Goal: Answer question/provide support: Share knowledge or assist other users

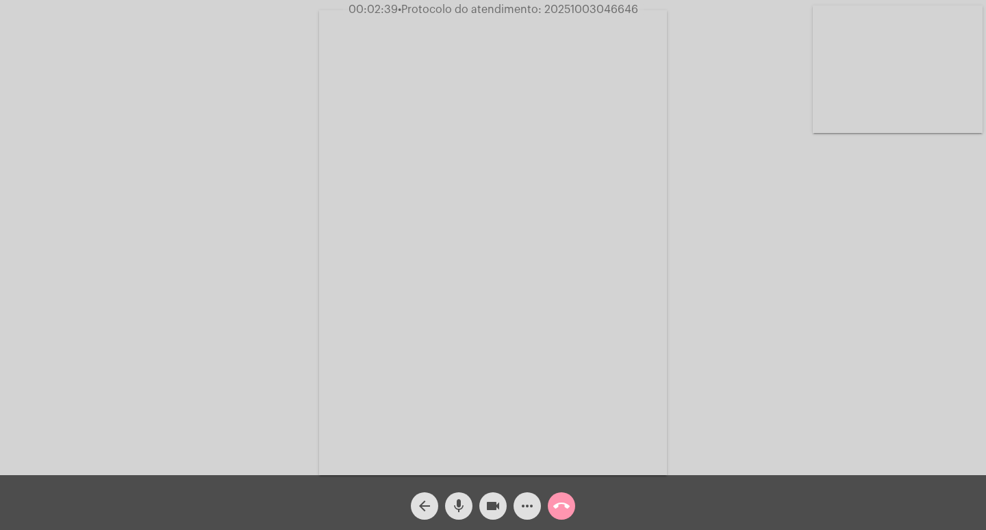
click at [529, 503] on mat-icon "more_horiz" at bounding box center [527, 505] width 16 height 16
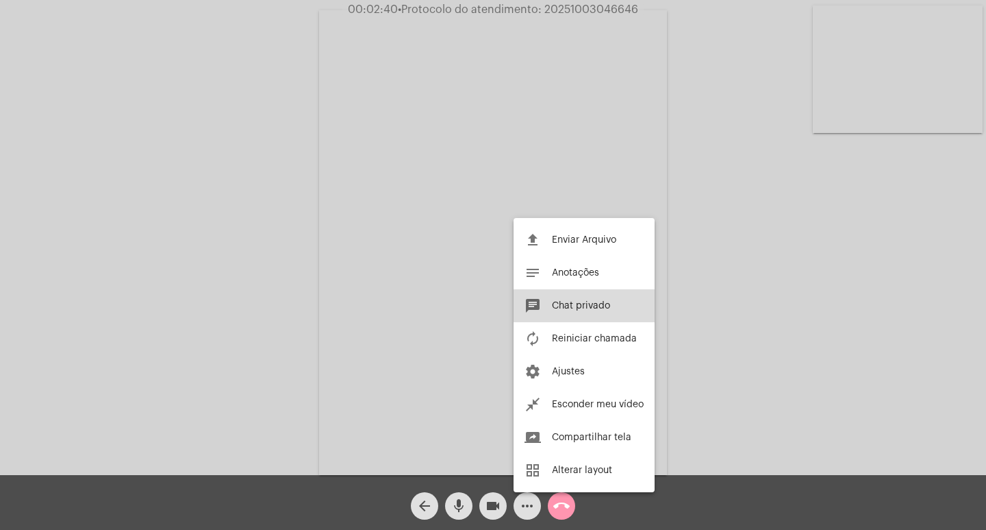
click at [577, 300] on button "chat Chat privado" at bounding box center [584, 305] width 141 height 33
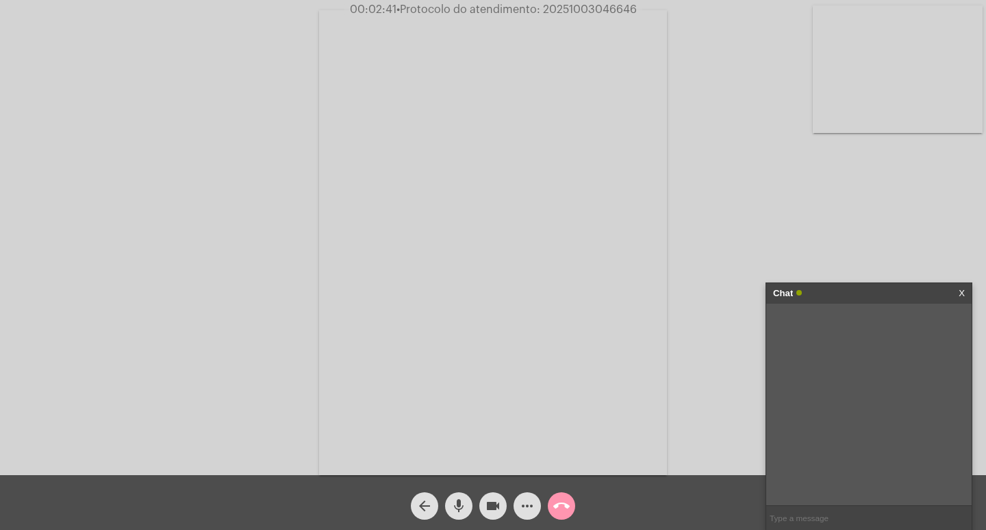
click at [601, 14] on span "• Protocolo do atendimento: 20251003046646" at bounding box center [517, 9] width 240 height 11
copy span "20251003046646"
click at [786, 520] on input "text" at bounding box center [870, 518] width 206 height 24
paste input "20251003046646"
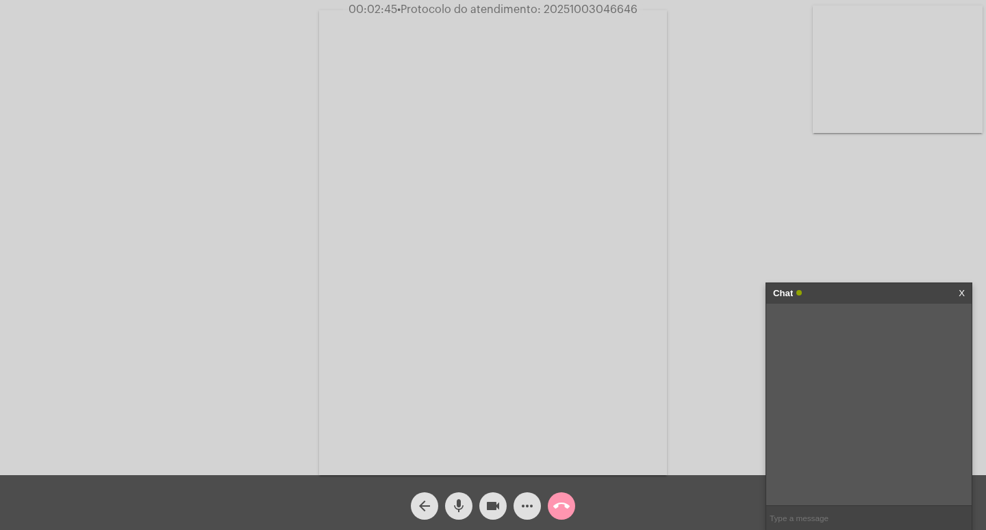
type input "20251003046646"
click at [862, 284] on div "Chat" at bounding box center [854, 293] width 163 height 21
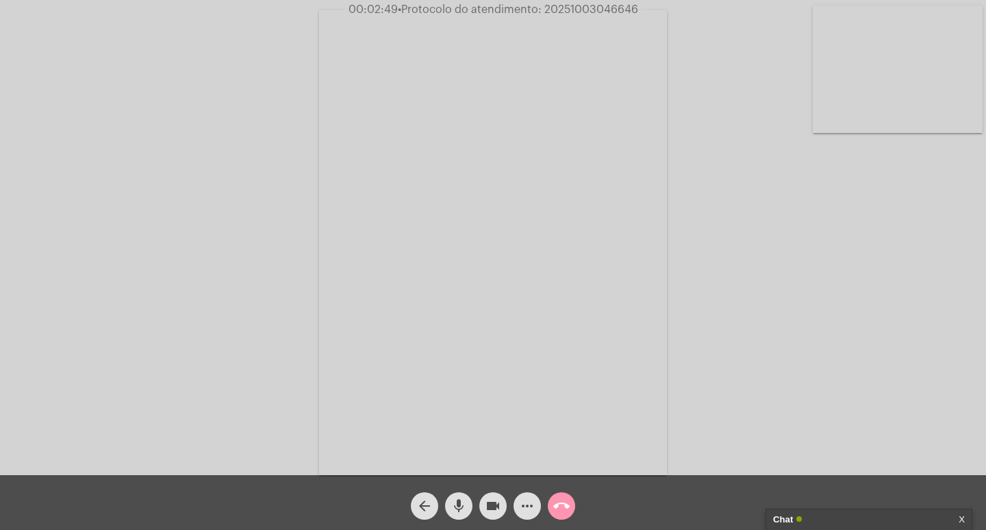
click at [495, 495] on span "videocam" at bounding box center [493, 505] width 16 height 27
click at [475, 497] on div "mic" at bounding box center [459, 502] width 34 height 34
click at [561, 511] on mat-icon "call_end" at bounding box center [561, 505] width 16 height 16
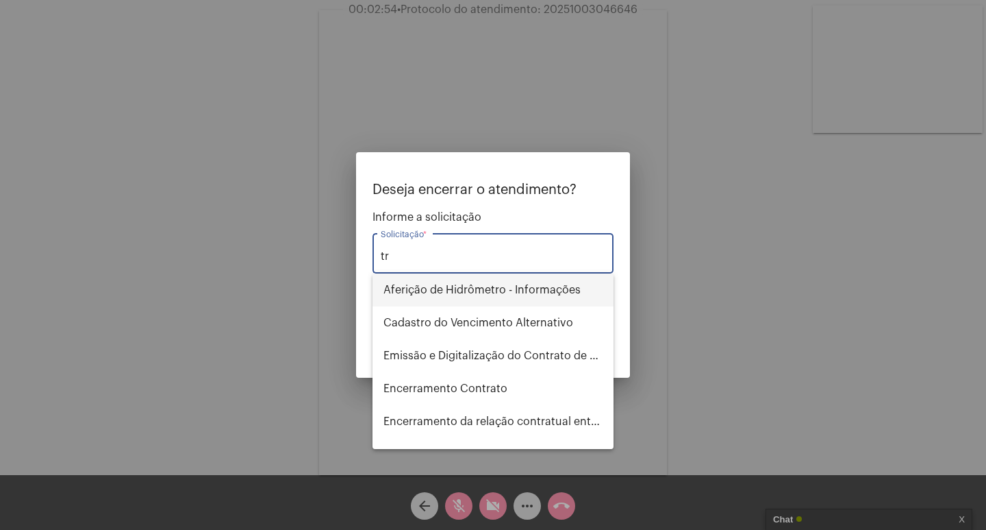
type input "t"
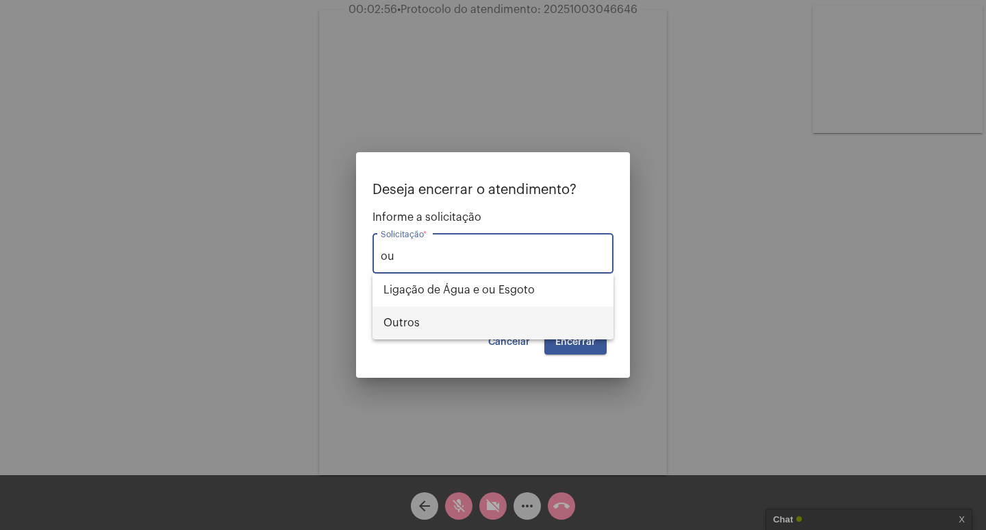
click at [554, 330] on span "Outros" at bounding box center [493, 322] width 219 height 33
type input "Outros"
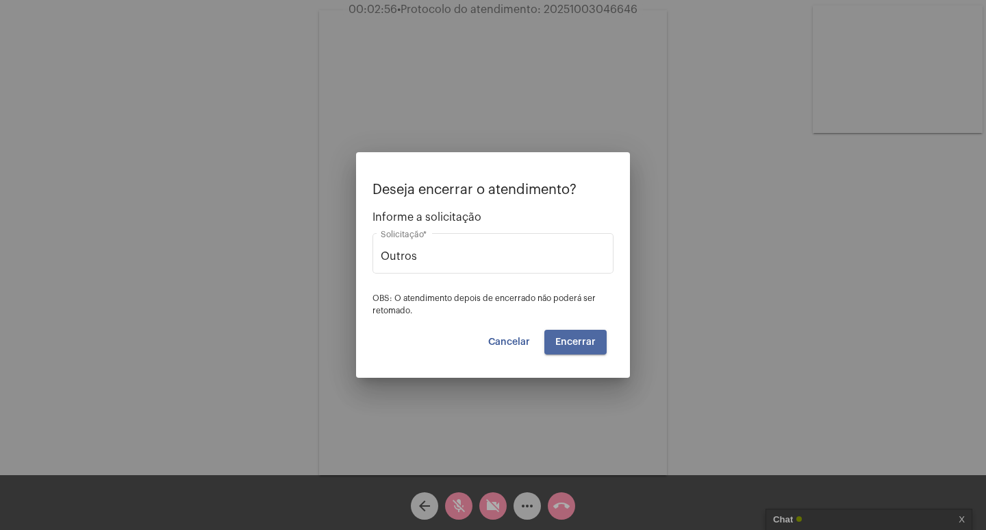
click at [578, 338] on span "Encerrar" at bounding box center [576, 342] width 40 height 10
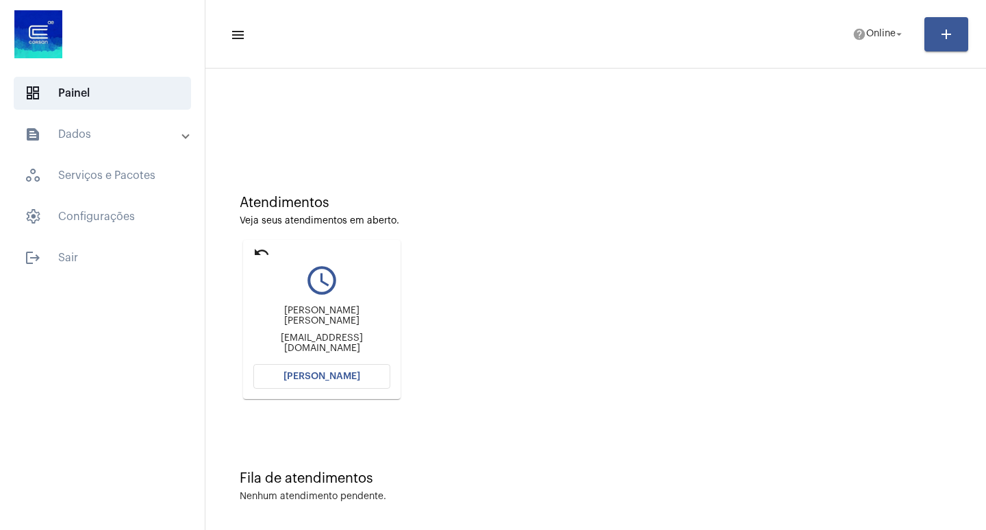
scroll to position [6, 0]
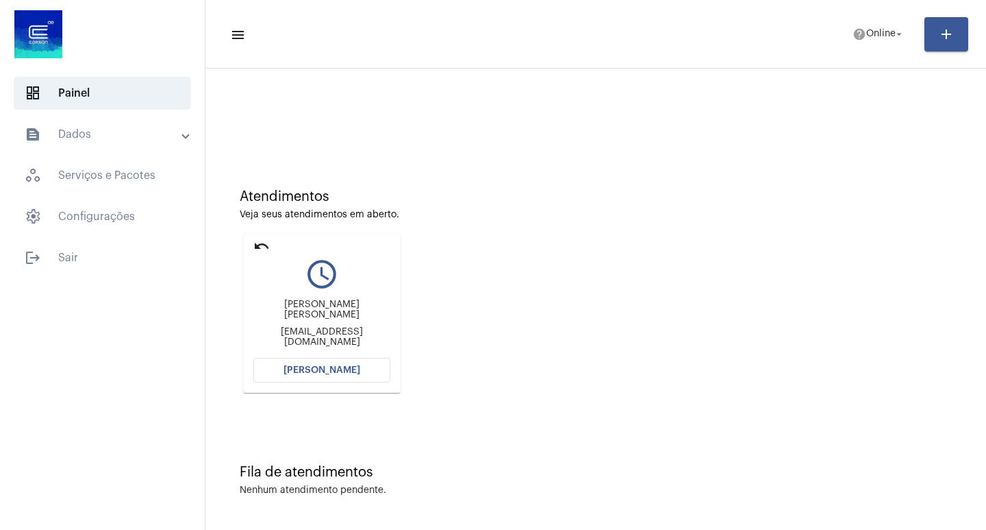
click at [338, 376] on button "[PERSON_NAME]" at bounding box center [321, 370] width 137 height 25
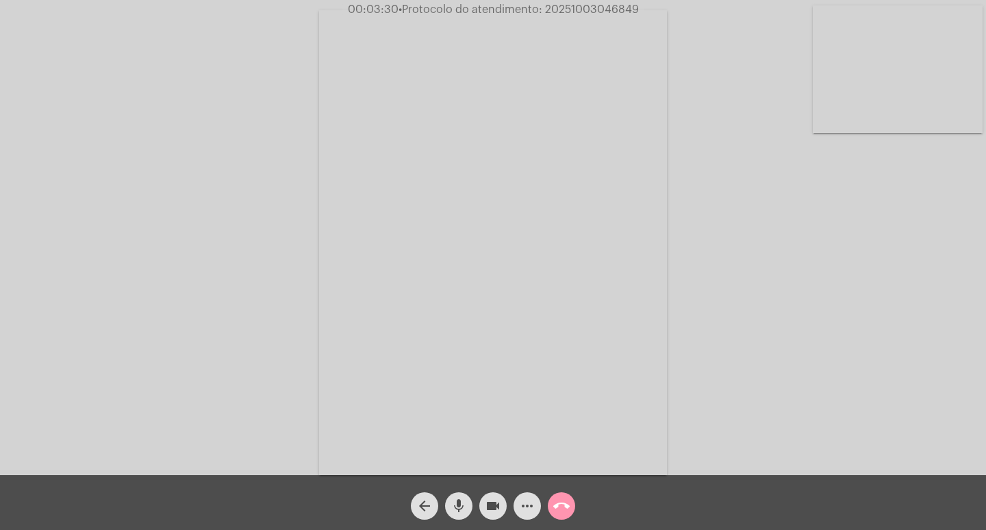
click at [492, 497] on mat-icon "videocam" at bounding box center [493, 505] width 16 height 16
click at [454, 496] on span "mic" at bounding box center [459, 505] width 16 height 27
click at [481, 506] on button "videocam_off" at bounding box center [493, 505] width 27 height 27
click at [456, 503] on mat-icon "mic_off" at bounding box center [459, 505] width 16 height 16
click at [584, 14] on span "• Protocolo do atendimento: 20251003046849" at bounding box center [518, 9] width 240 height 11
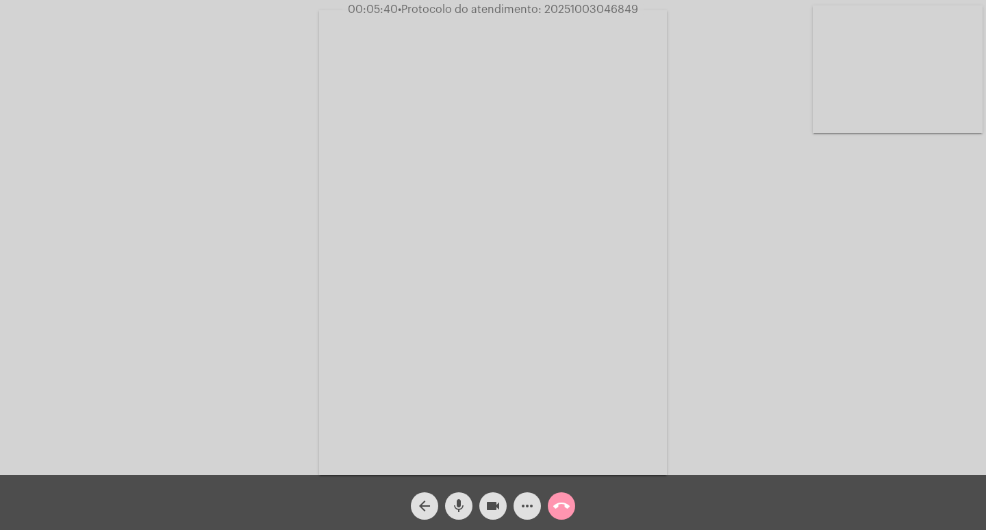
click at [584, 14] on span "• Protocolo do atendimento: 20251003046849" at bounding box center [518, 9] width 240 height 11
copy span "20251003046849"
click at [525, 497] on mat-icon "more_horiz" at bounding box center [527, 505] width 16 height 16
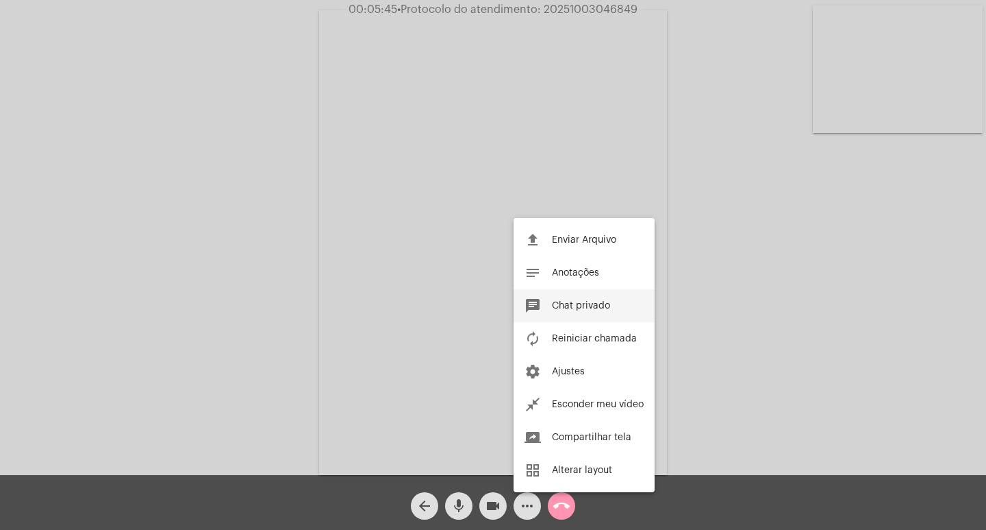
click at [590, 310] on button "chat Chat privado" at bounding box center [584, 305] width 141 height 33
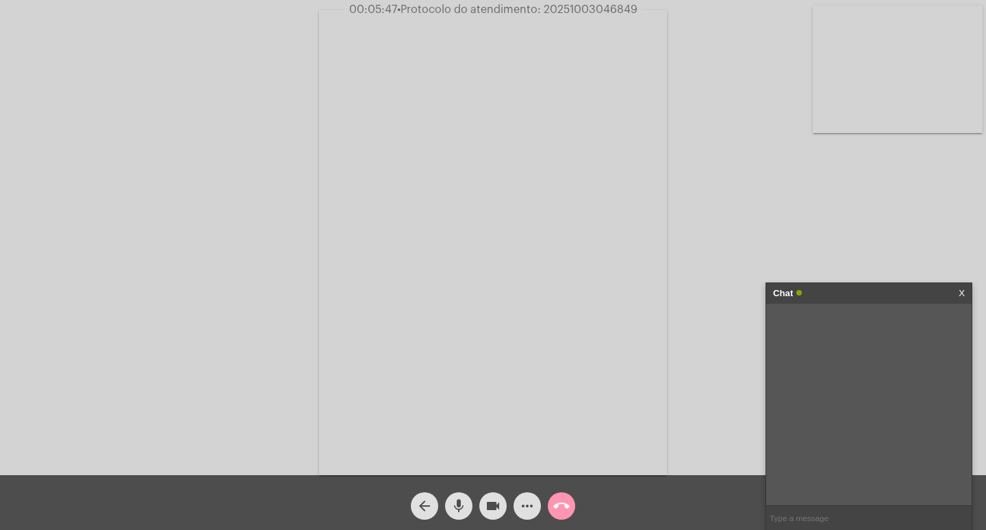
click at [782, 515] on input "text" at bounding box center [870, 518] width 206 height 24
paste input "20251003046849"
type input "20251003046849"
click at [862, 290] on div "Chat" at bounding box center [854, 293] width 163 height 21
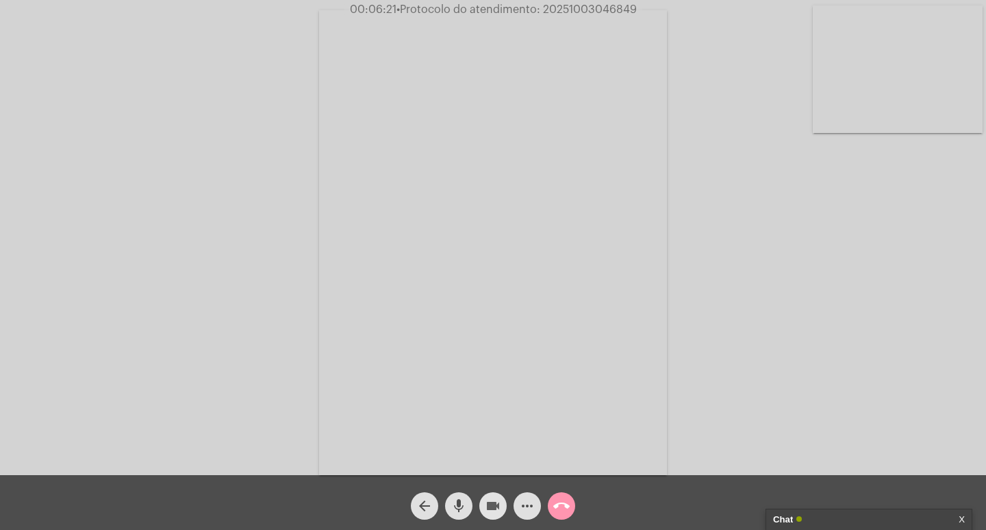
click at [488, 497] on mat-icon "videocam" at bounding box center [493, 505] width 16 height 16
click at [464, 506] on mat-icon "mic" at bounding box center [459, 505] width 16 height 16
click at [549, 505] on button "call_end" at bounding box center [561, 505] width 27 height 27
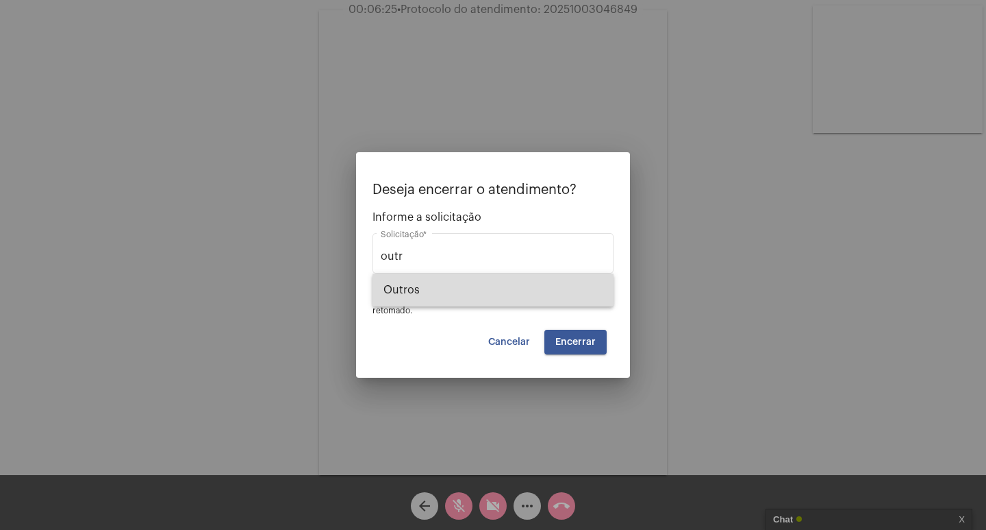
click at [556, 291] on span "Outros" at bounding box center [493, 289] width 219 height 33
type input "Outros"
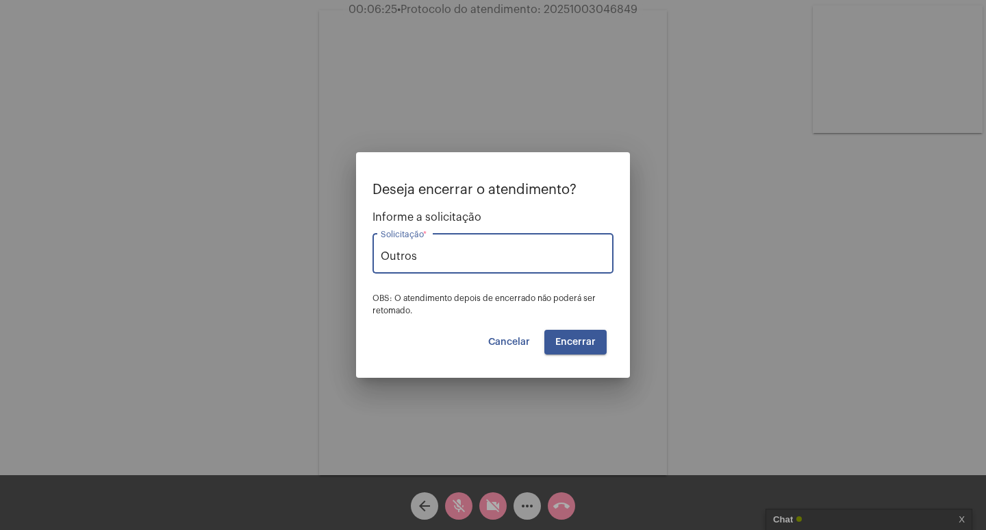
click at [555, 343] on button "Encerrar" at bounding box center [576, 341] width 62 height 25
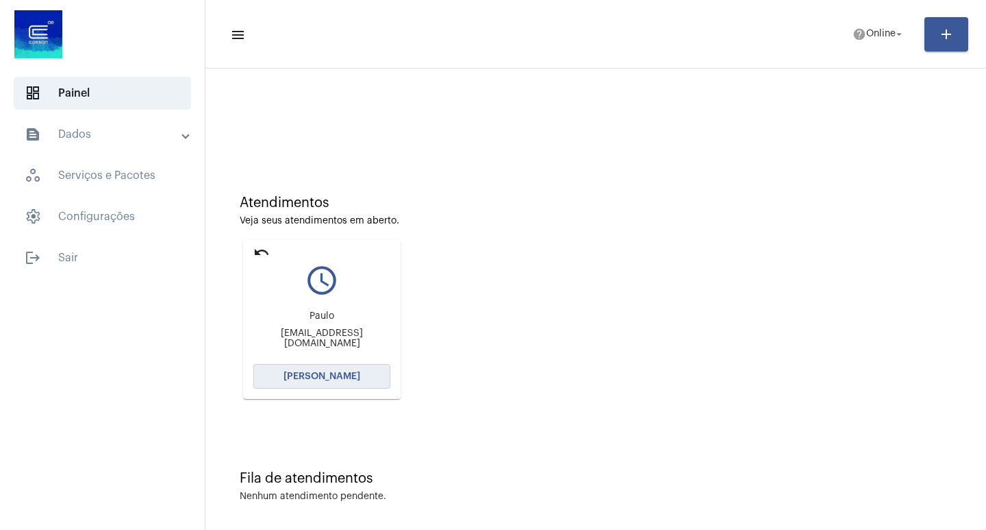
click at [337, 372] on span "[PERSON_NAME]" at bounding box center [322, 376] width 77 height 10
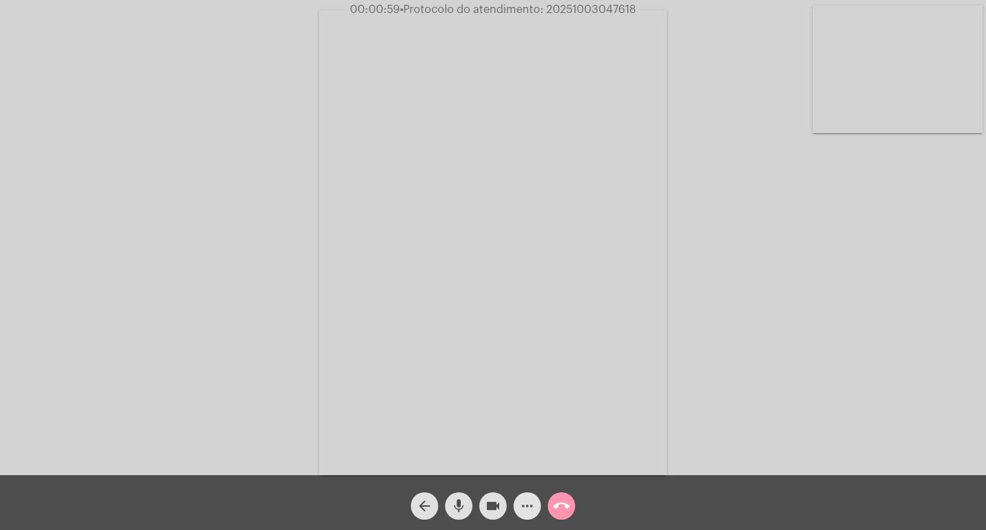
click at [520, 498] on mat-icon "more_horiz" at bounding box center [527, 505] width 16 height 16
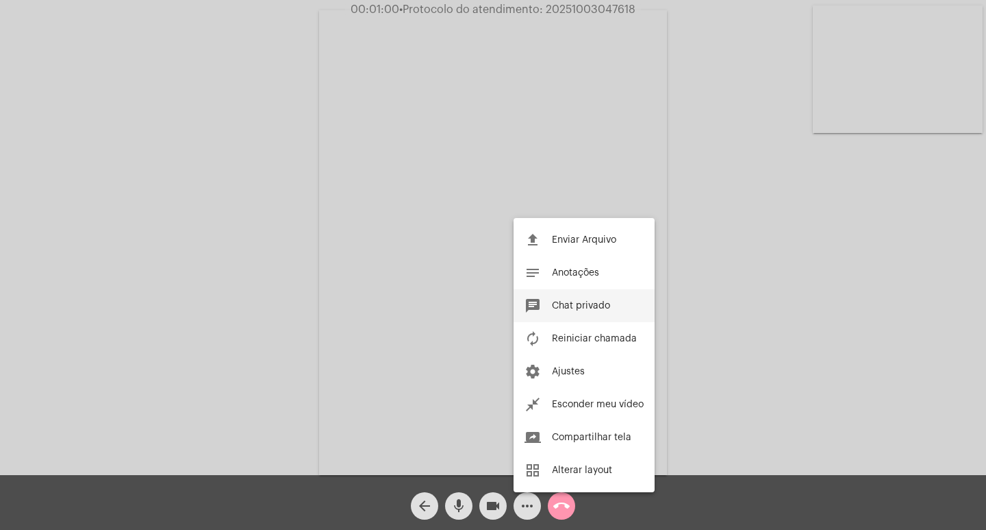
click at [559, 313] on button "chat Chat privado" at bounding box center [584, 305] width 141 height 33
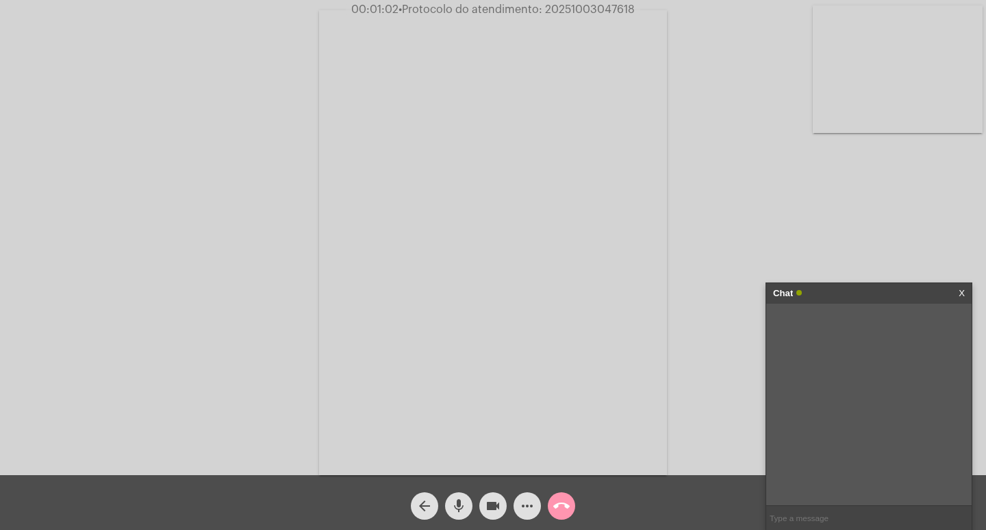
click at [814, 524] on input "text" at bounding box center [870, 518] width 206 height 24
type input ","
click at [826, 358] on span "03201657018" at bounding box center [837, 361] width 55 height 10
copy span "03201657018"
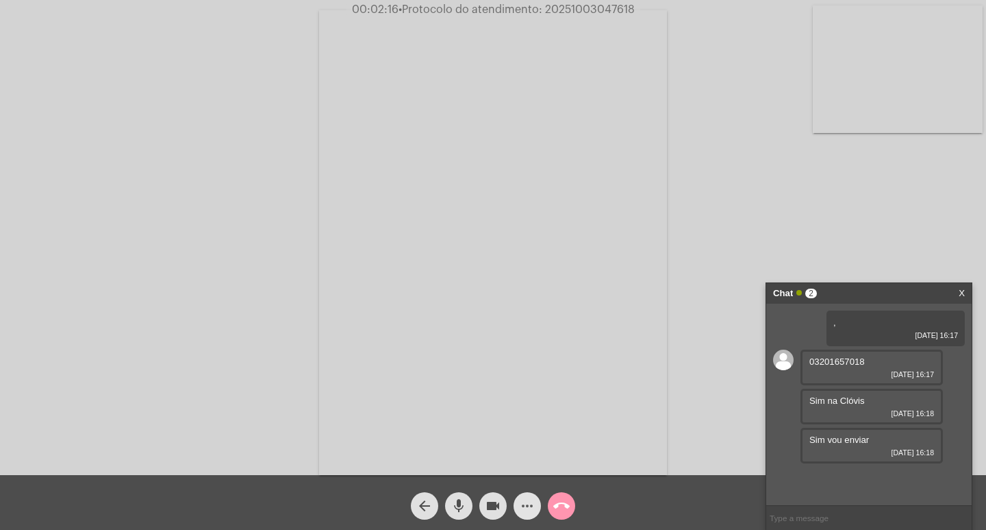
click at [521, 497] on span "more_horiz" at bounding box center [527, 505] width 16 height 27
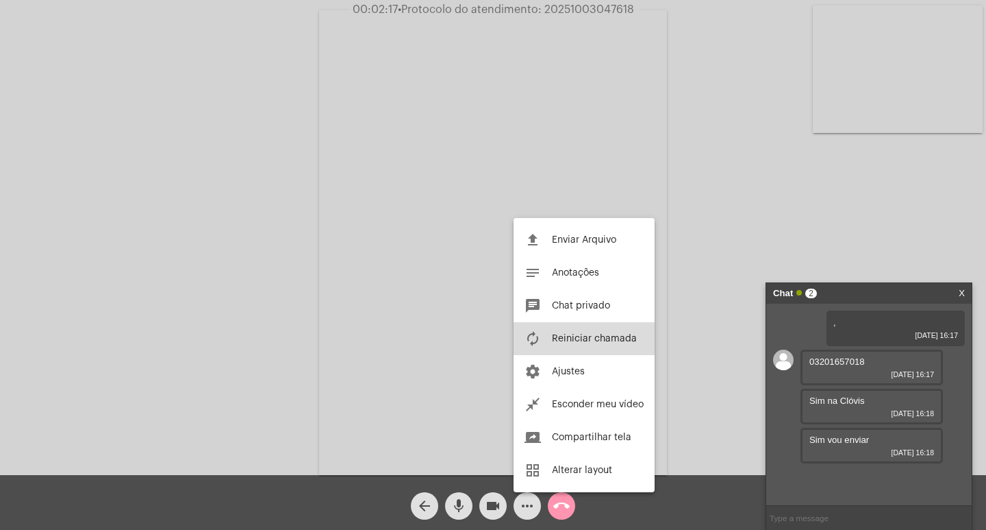
click at [591, 334] on span "Reiniciar chamada" at bounding box center [594, 339] width 85 height 10
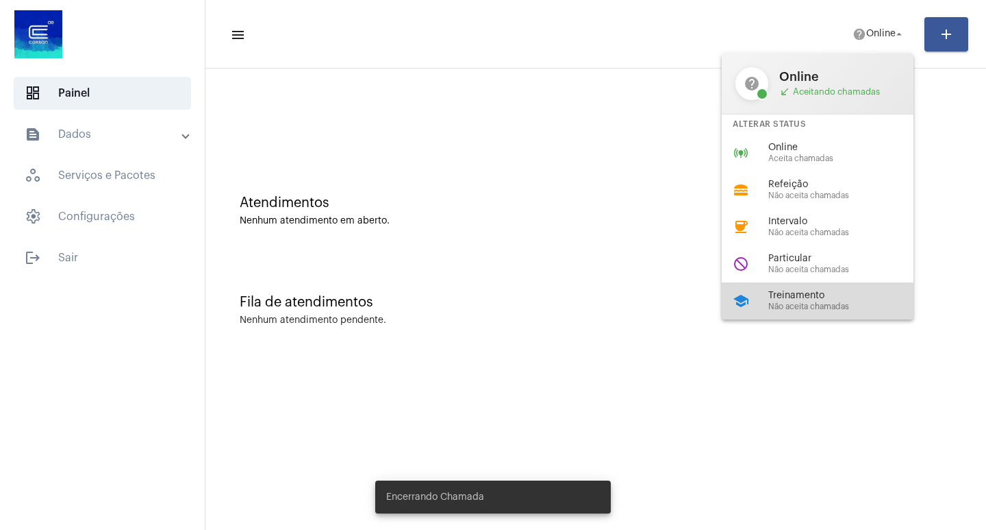
click at [805, 282] on div "school Treinamento Não aceita chamadas" at bounding box center [829, 300] width 214 height 37
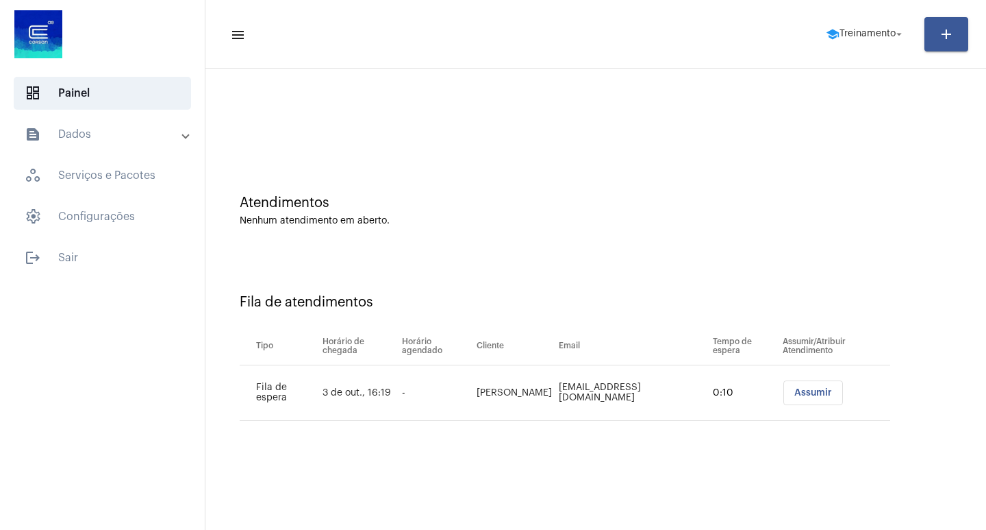
click at [810, 389] on span "Assumir" at bounding box center [814, 393] width 38 height 10
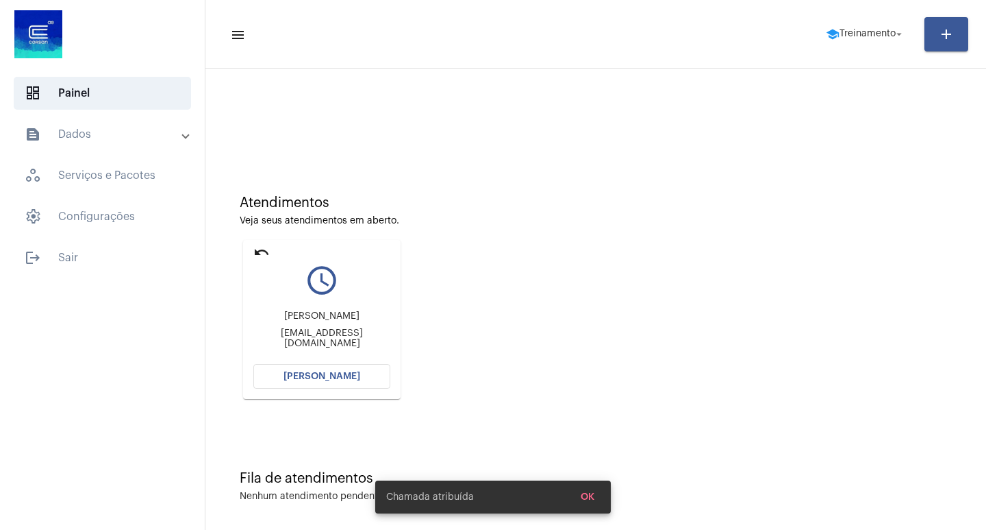
click at [841, 50] on mat-toolbar-row "menu school Treinamento arrow_drop_down add" at bounding box center [596, 34] width 781 height 44
click at [836, 39] on span "school Treinamento arrow_drop_down" at bounding box center [865, 33] width 79 height 25
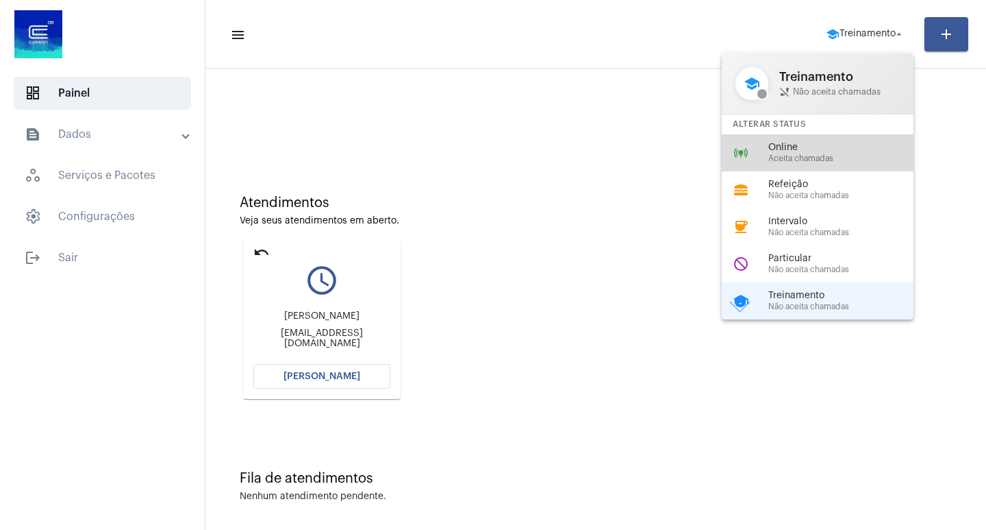
click at [773, 165] on div "online_prediction Online Aceita chamadas" at bounding box center [829, 152] width 214 height 37
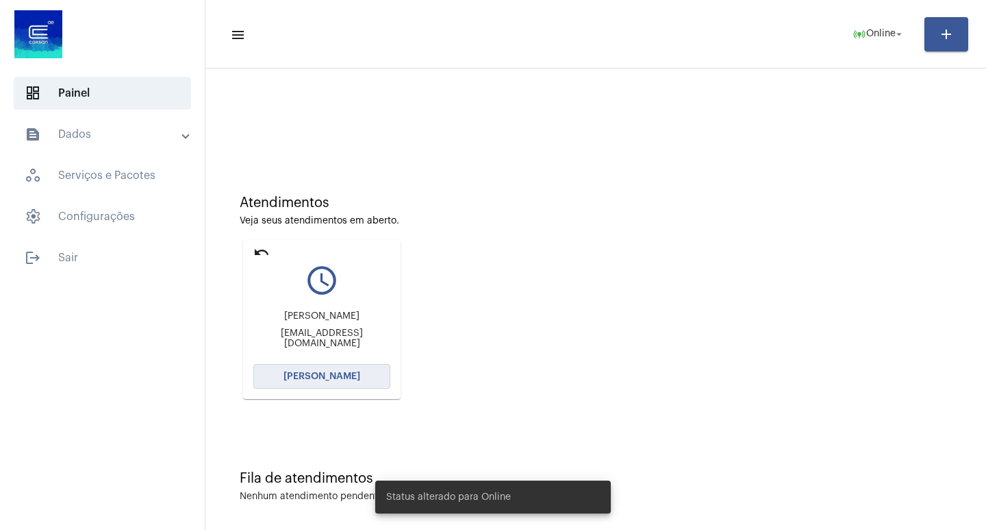
click at [380, 375] on button "[PERSON_NAME]" at bounding box center [321, 376] width 137 height 25
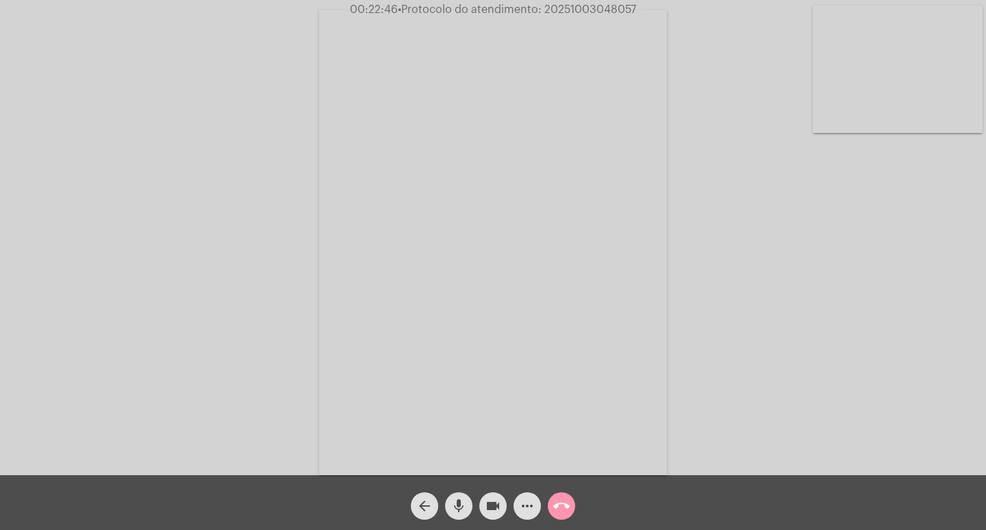
click at [490, 492] on span "videocam" at bounding box center [493, 505] width 16 height 27
click at [490, 492] on span "videocam_off" at bounding box center [493, 505] width 16 height 27
click at [522, 508] on mat-icon "more_horiz" at bounding box center [527, 505] width 16 height 16
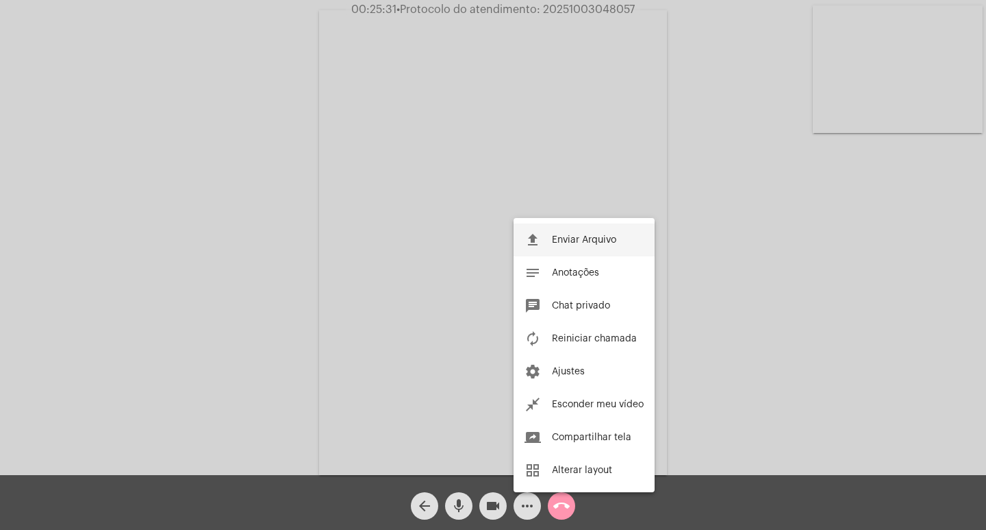
click at [555, 243] on span "Enviar Arquivo" at bounding box center [584, 240] width 64 height 10
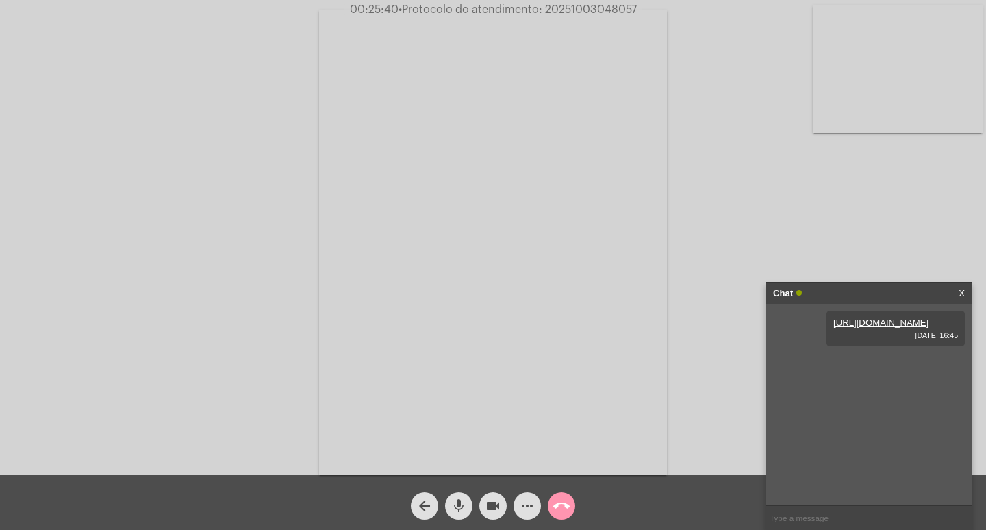
click at [523, 501] on mat-icon "more_horiz" at bounding box center [527, 505] width 16 height 16
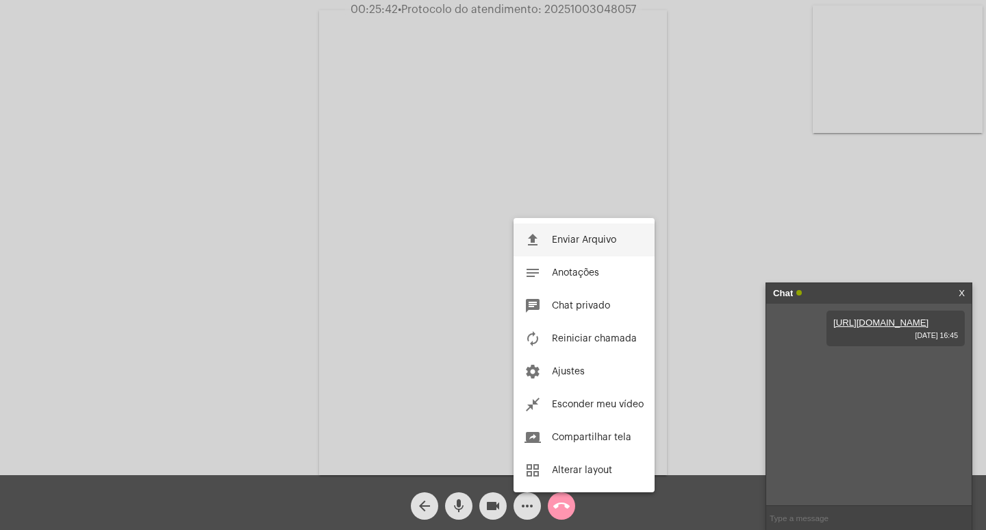
click at [570, 242] on span "Enviar Arquivo" at bounding box center [584, 240] width 64 height 10
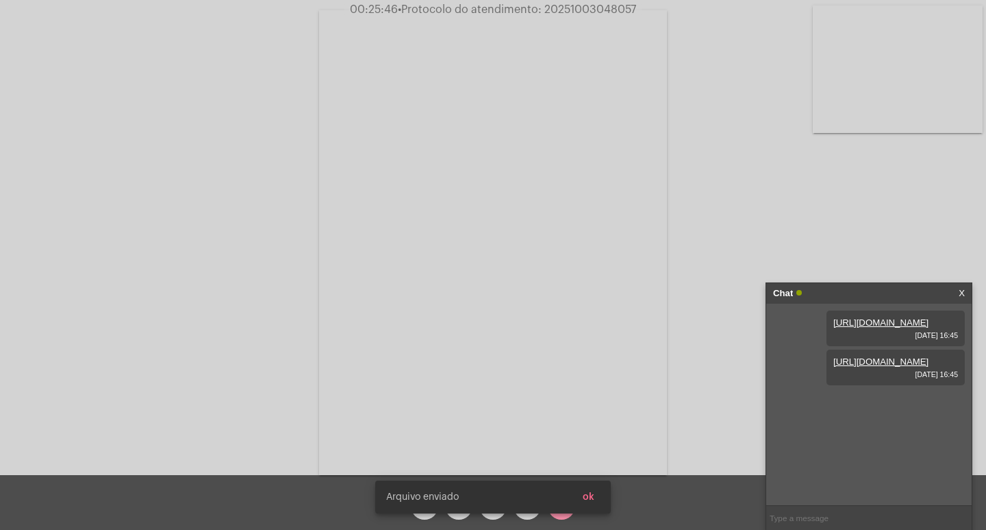
click at [550, 11] on span "• Protocolo do atendimento: 20251003048057" at bounding box center [517, 9] width 238 height 11
click at [550, 11] on span "• Protocolo do atendimento: 20251003048057" at bounding box center [516, 9] width 238 height 11
copy span "20251003048057"
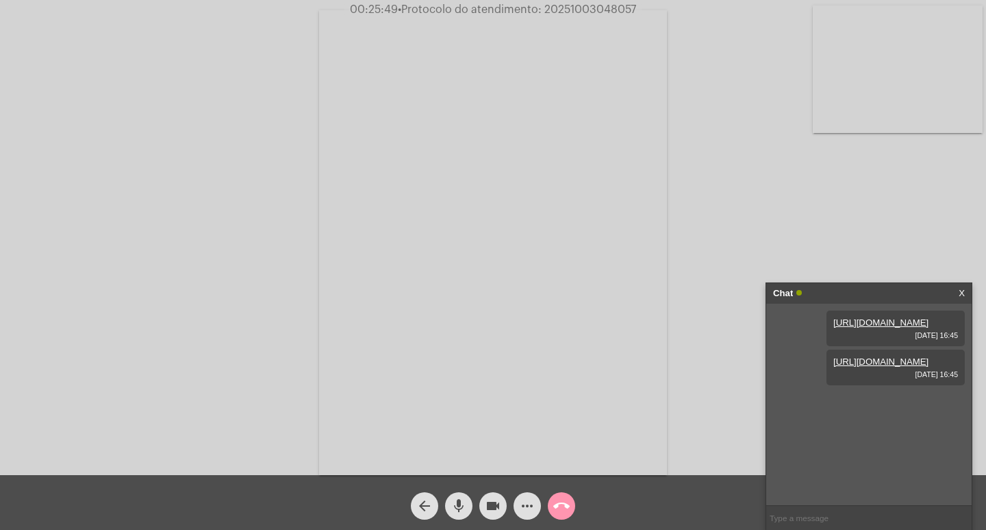
click at [820, 512] on input "text" at bounding box center [870, 518] width 206 height 24
paste input "20251003048057"
click at [853, 516] on input "20251003048057" at bounding box center [870, 518] width 206 height 24
type input "20251003048057"
click at [842, 512] on input "20251003048057" at bounding box center [870, 518] width 206 height 24
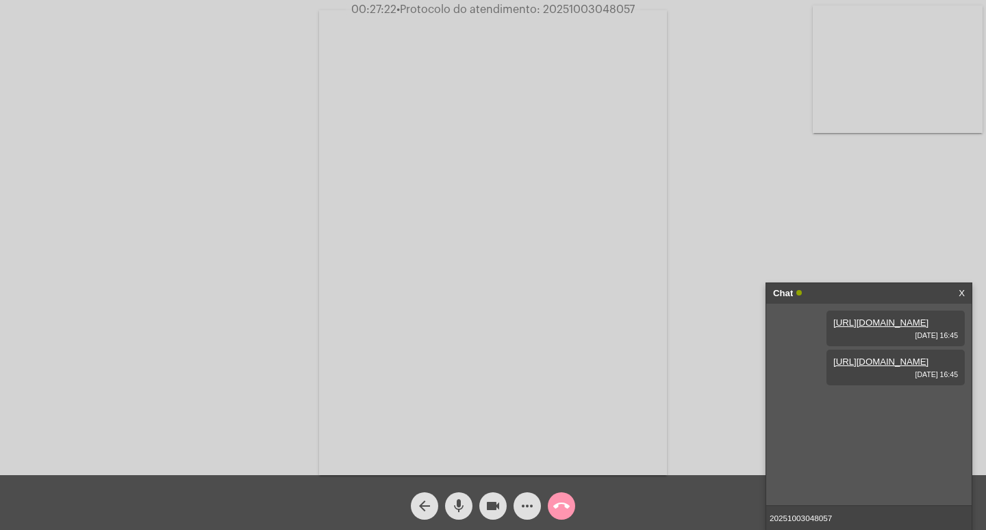
click at [876, 366] on link "[URL][DOMAIN_NAME]" at bounding box center [881, 361] width 95 height 10
click at [841, 508] on input "20251003048057" at bounding box center [870, 518] width 206 height 24
click at [532, 497] on span "more_horiz" at bounding box center [527, 505] width 16 height 27
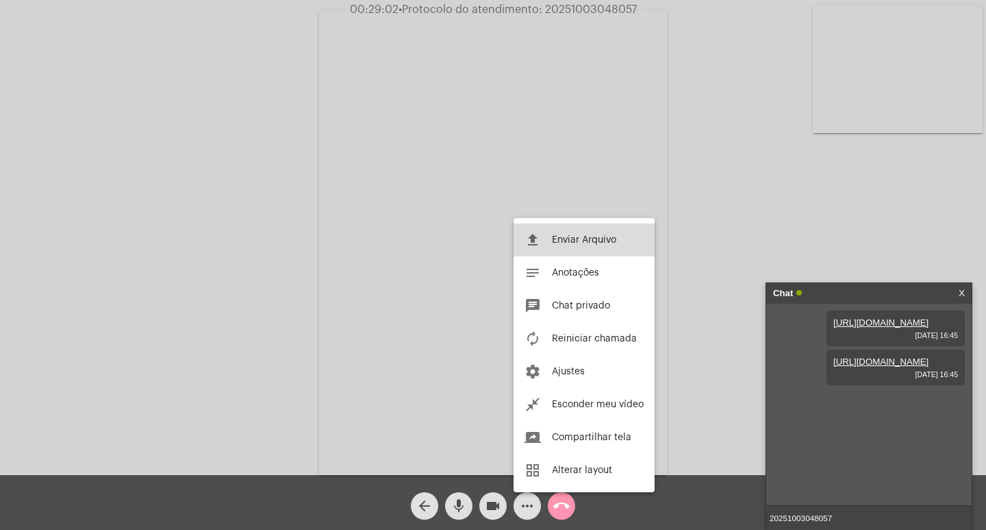
click at [577, 234] on button "file_upload Enviar Arquivo" at bounding box center [584, 239] width 141 height 33
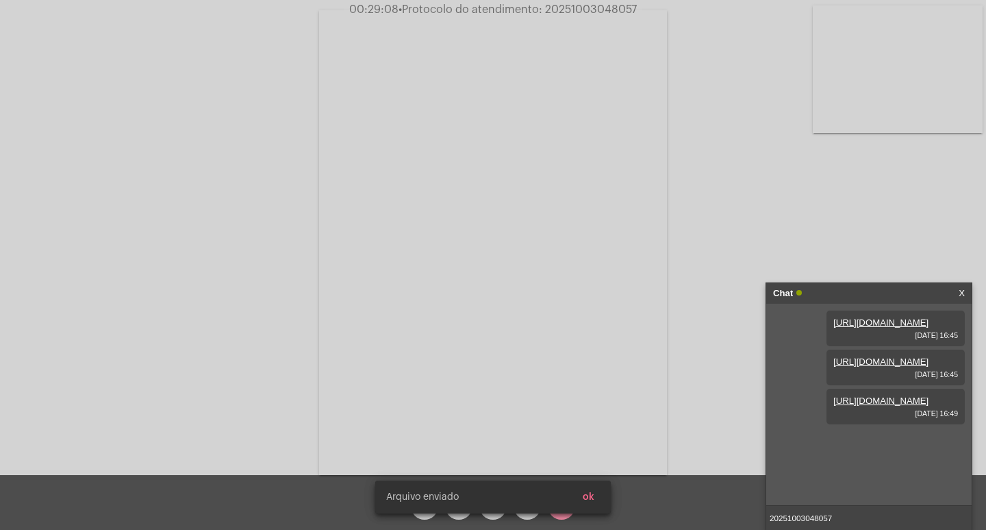
scroll to position [12, 0]
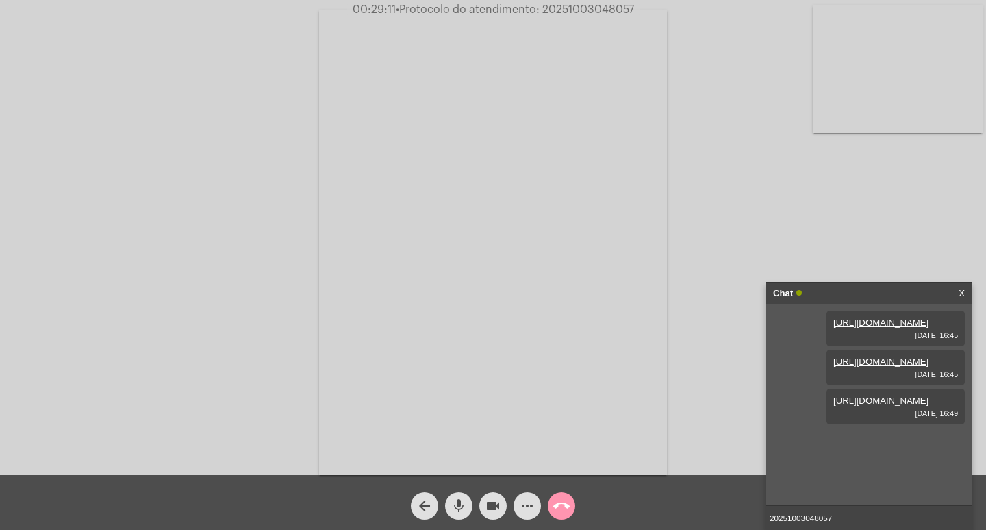
click at [885, 406] on link "[URL][DOMAIN_NAME]" at bounding box center [881, 400] width 95 height 10
click at [850, 513] on input "20251003048057" at bounding box center [870, 518] width 206 height 24
click at [600, 8] on span "• Protocolo do atendimento: 20251003048057" at bounding box center [517, 9] width 238 height 11
copy span "20251003048057"
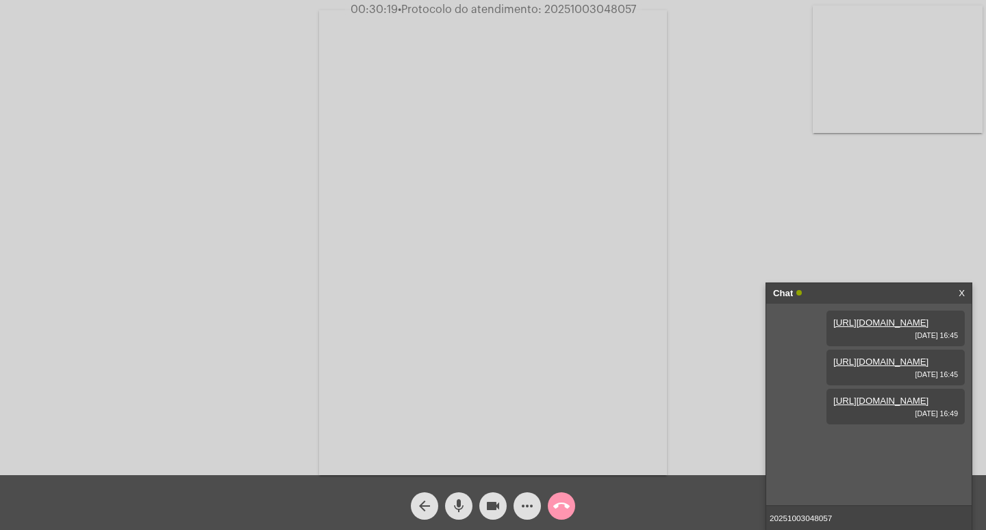
click at [563, 8] on span "• Protocolo do atendimento: 20251003048057" at bounding box center [517, 9] width 238 height 11
click at [864, 520] on input "20251003048057" at bounding box center [870, 518] width 206 height 24
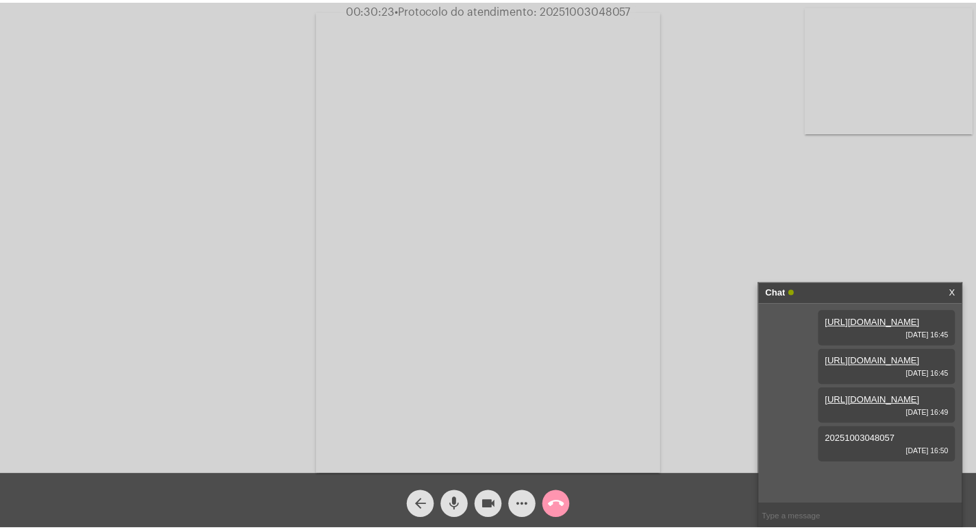
scroll to position [51, 0]
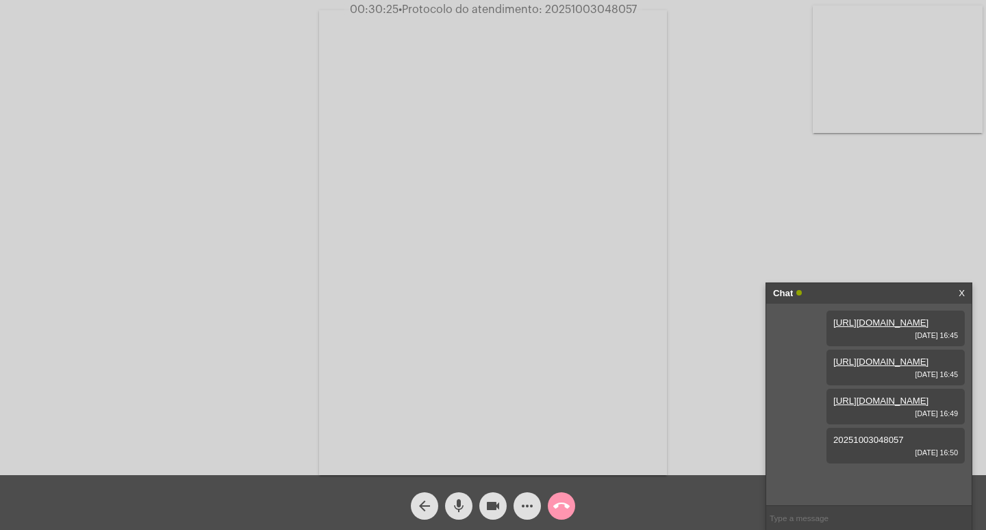
click at [862, 294] on div "Chat" at bounding box center [854, 293] width 163 height 21
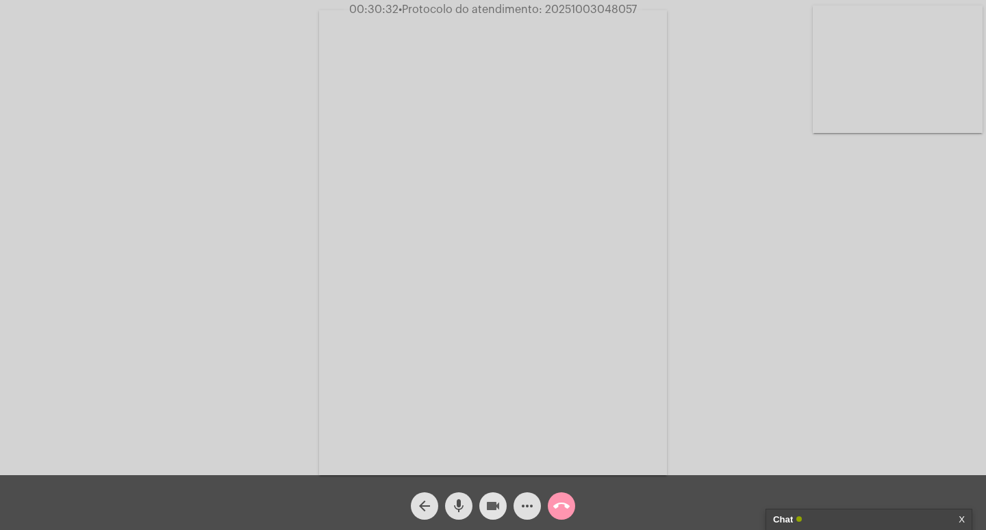
click at [493, 499] on mat-icon "videocam" at bounding box center [493, 505] width 16 height 16
click at [464, 509] on mat-icon "mic" at bounding box center [459, 505] width 16 height 16
click at [558, 506] on mat-icon "call_end" at bounding box center [561, 505] width 16 height 16
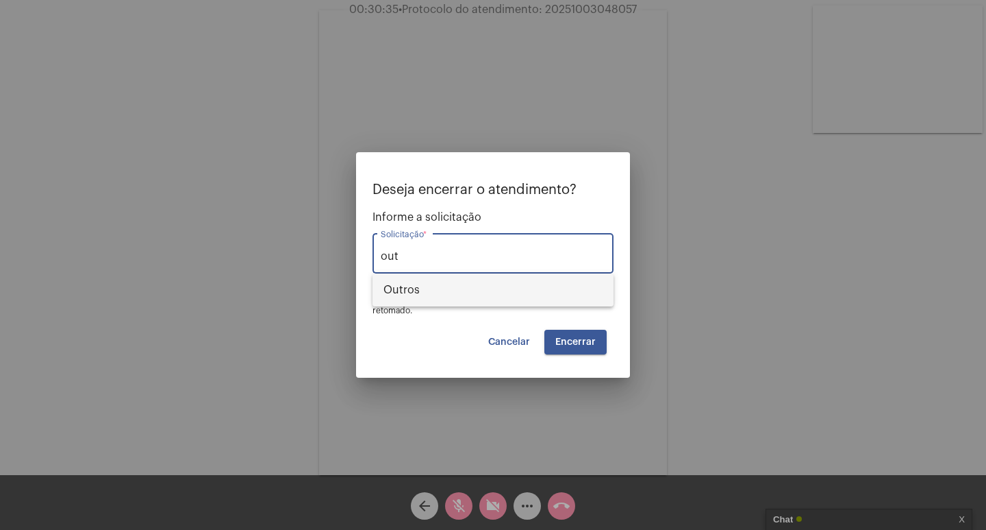
click at [544, 295] on span "Outros" at bounding box center [493, 289] width 219 height 33
type input "Outros"
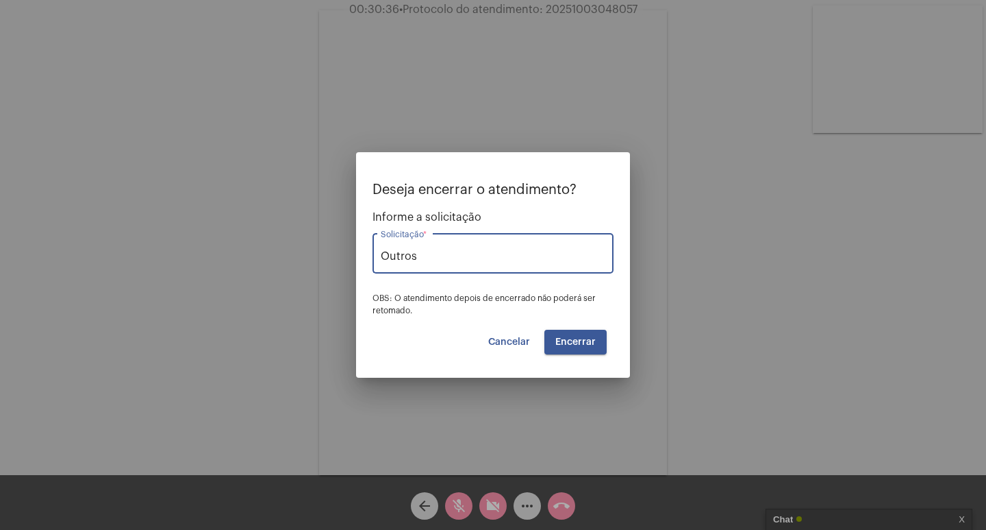
click at [514, 338] on span "Cancelar" at bounding box center [509, 342] width 42 height 10
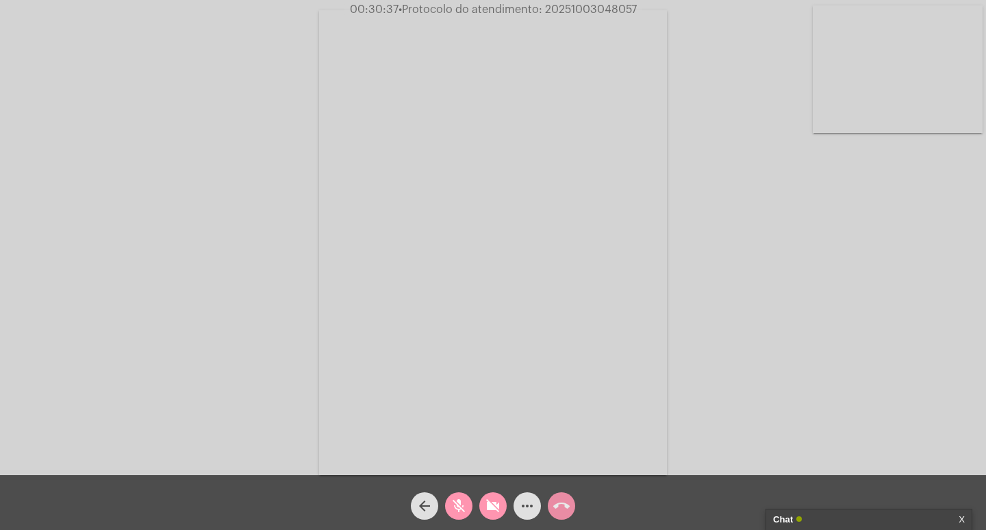
drag, startPoint x: 499, startPoint y: 499, endPoint x: 461, endPoint y: 518, distance: 42.3
click at [497, 499] on mat-icon "videocam_off" at bounding box center [493, 505] width 16 height 16
click at [457, 519] on span "mic_off" at bounding box center [459, 505] width 16 height 27
click at [501, 510] on mat-icon "videocam" at bounding box center [493, 505] width 16 height 16
click at [466, 510] on mat-icon "mic" at bounding box center [459, 505] width 16 height 16
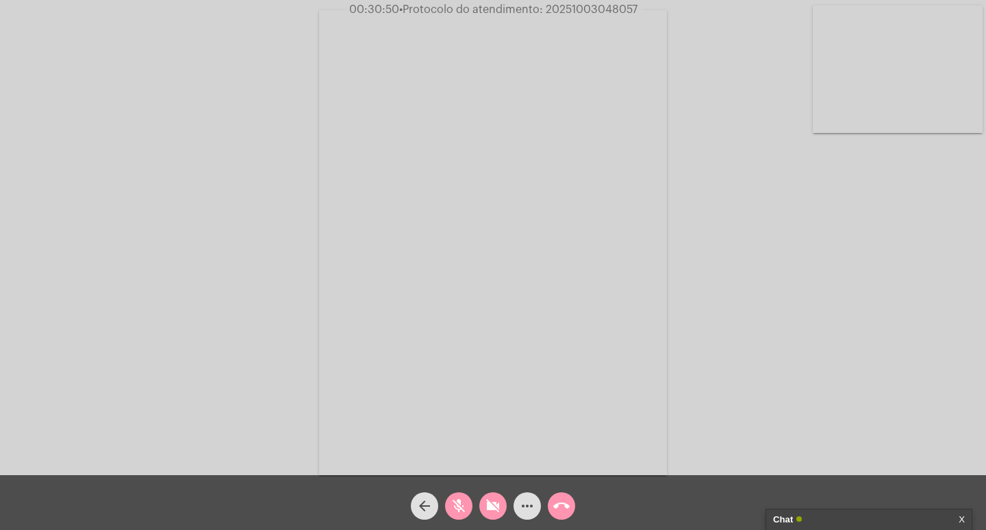
click at [558, 508] on mat-icon "call_end" at bounding box center [561, 505] width 16 height 16
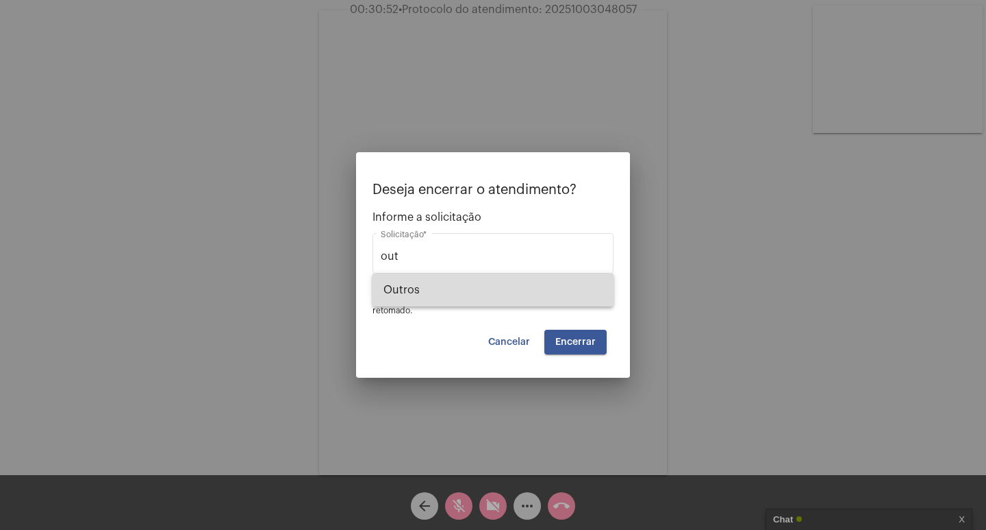
click at [552, 295] on span "Outros" at bounding box center [493, 289] width 219 height 33
type input "Outros"
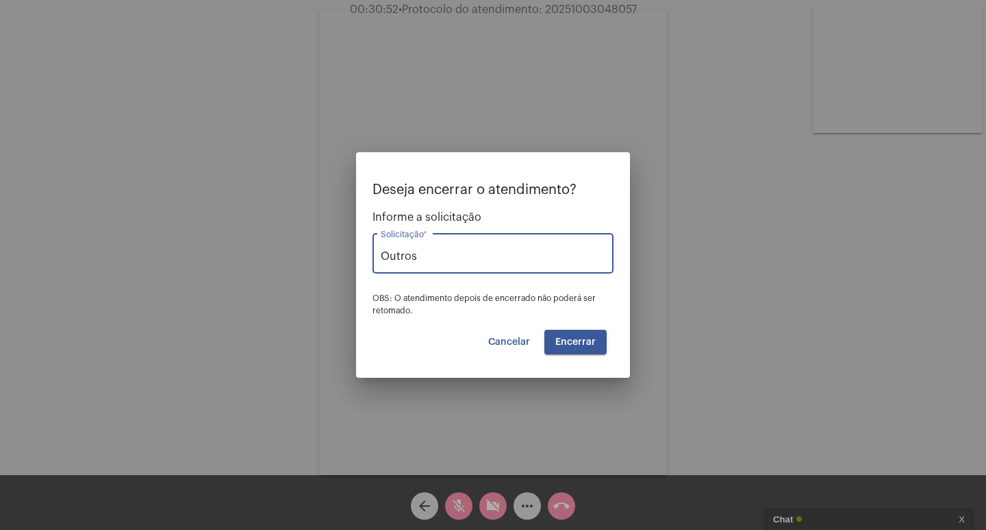
click at [591, 341] on span "Encerrar" at bounding box center [576, 342] width 40 height 10
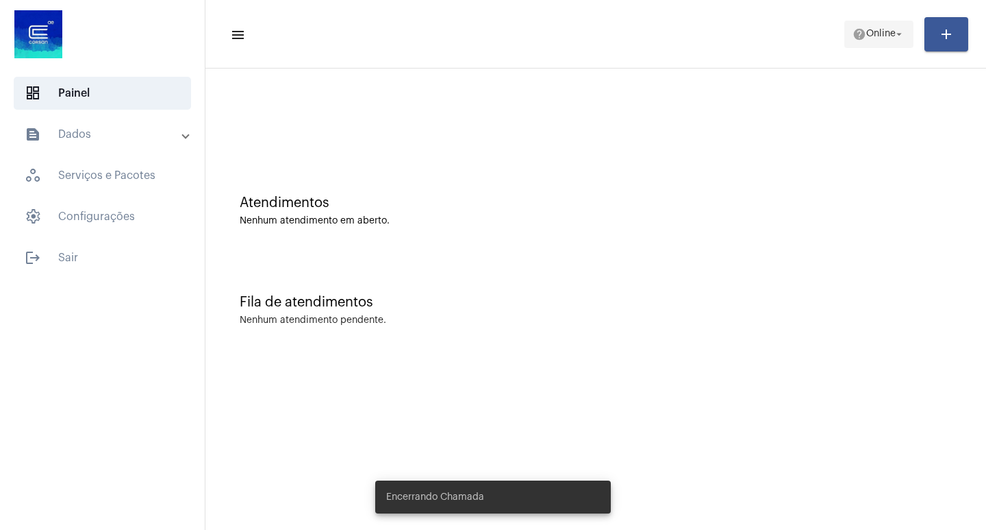
click at [867, 29] on span "Online" at bounding box center [881, 34] width 29 height 10
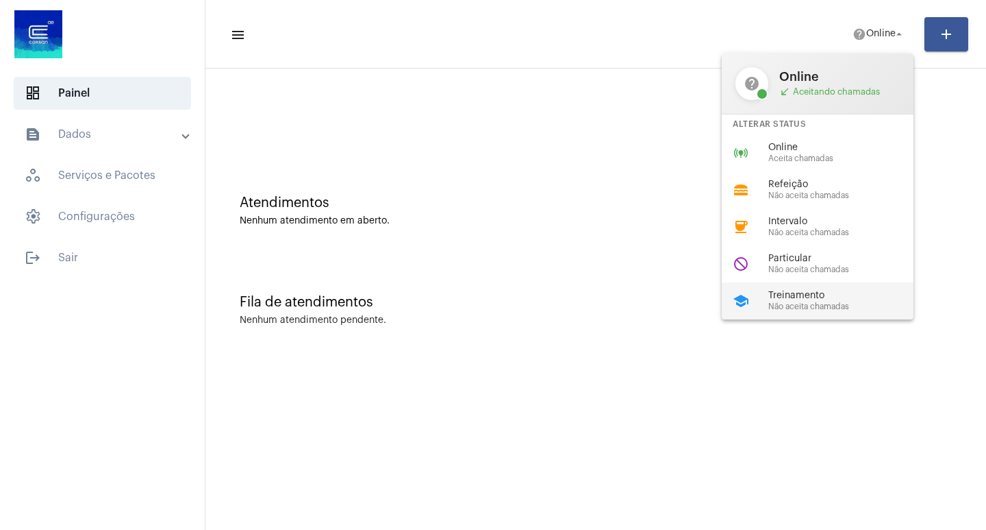
click at [825, 295] on span "Treinamento" at bounding box center [847, 295] width 156 height 10
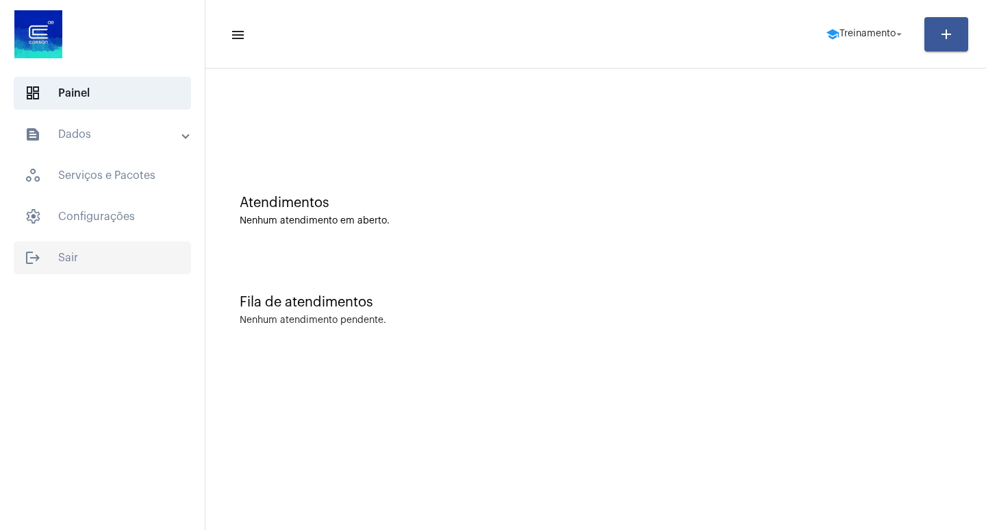
click at [88, 264] on span "logout Sair" at bounding box center [102, 257] width 177 height 33
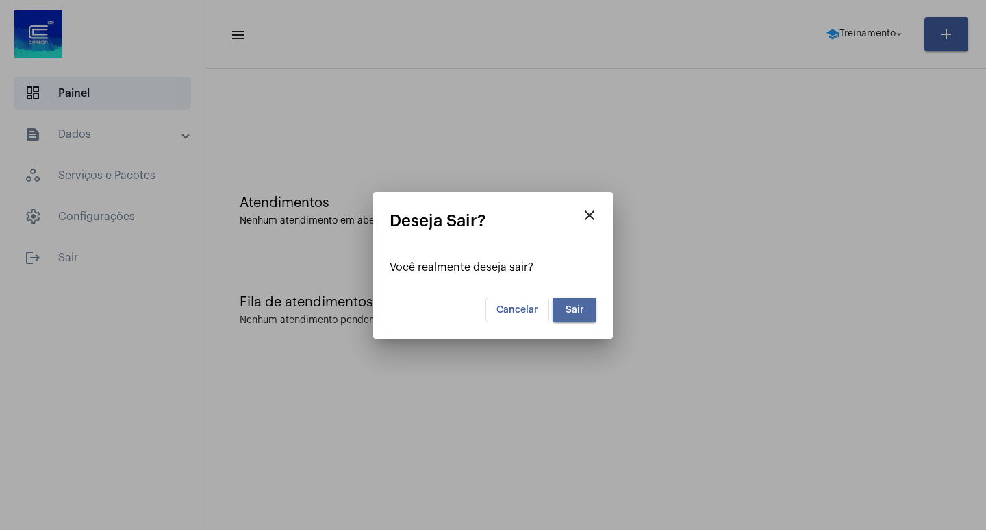
click at [564, 299] on button "Sair" at bounding box center [575, 309] width 44 height 25
